Goal: Use online tool/utility: Utilize a website feature to perform a specific function

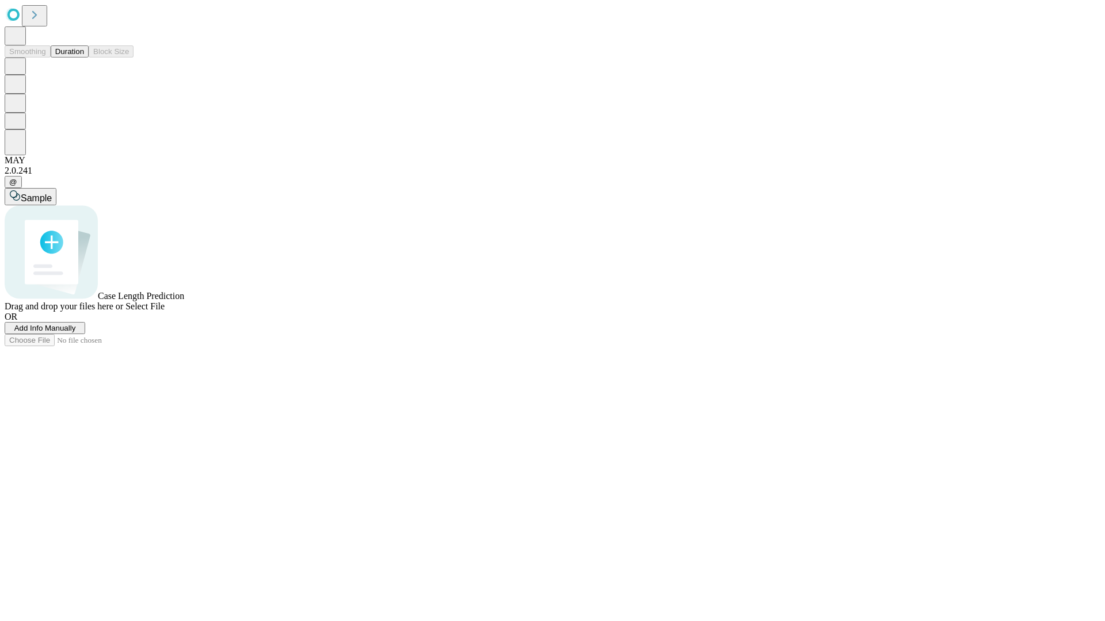
click at [84, 58] on button "Duration" at bounding box center [70, 51] width 38 height 12
click at [165, 311] on span "Select File" at bounding box center [144, 306] width 39 height 10
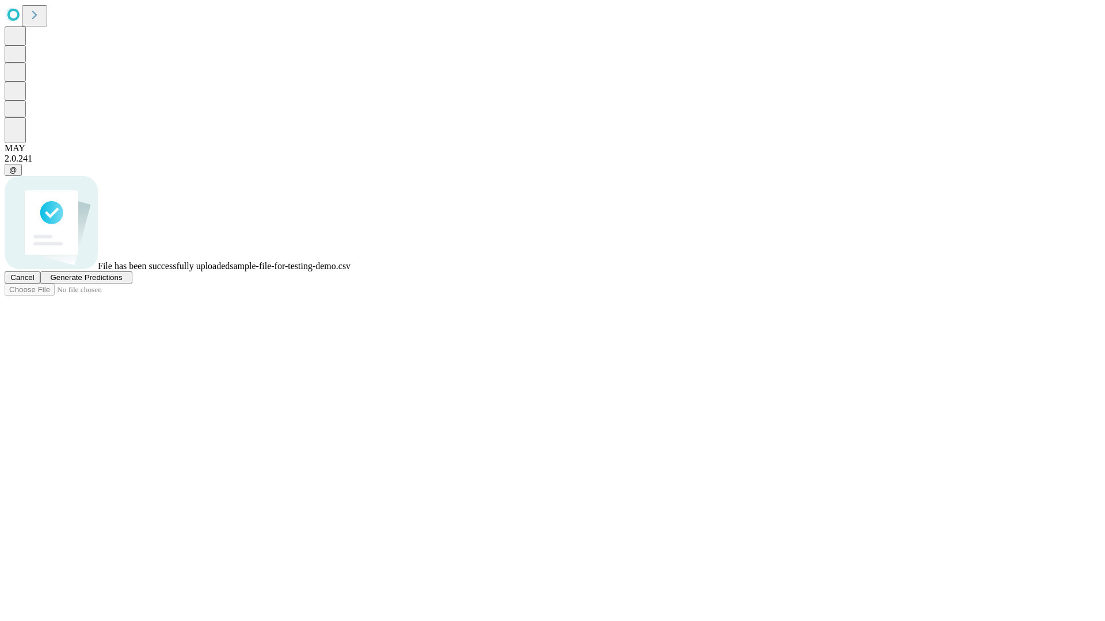
click at [122, 282] on span "Generate Predictions" at bounding box center [86, 277] width 72 height 9
